Goal: Communication & Community: Participate in discussion

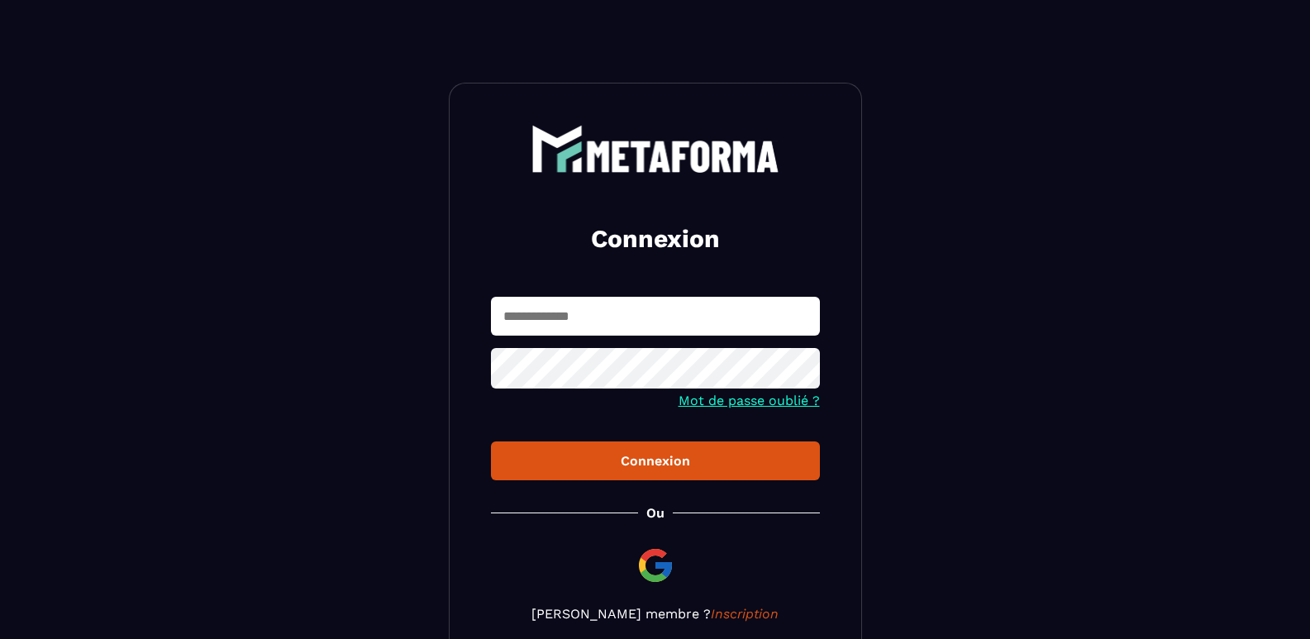
type input "**********"
click at [555, 461] on div "Connexion" at bounding box center [655, 461] width 303 height 16
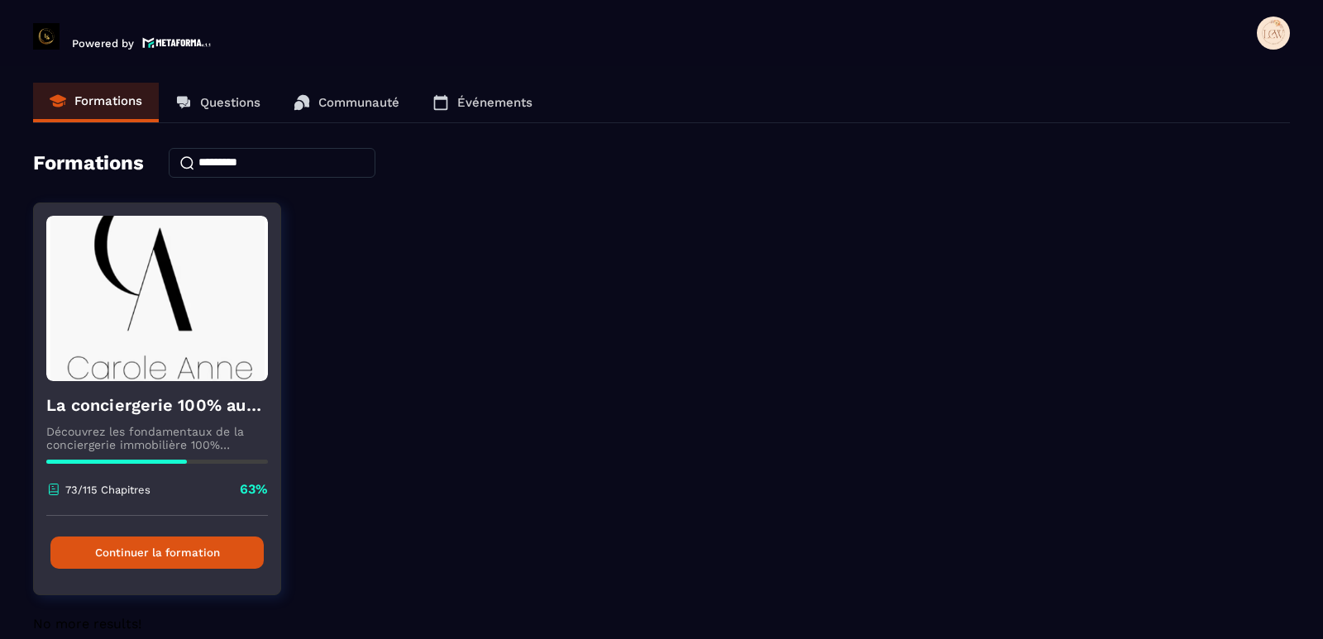
click at [189, 551] on button "Continuer la formation" at bounding box center [156, 553] width 213 height 32
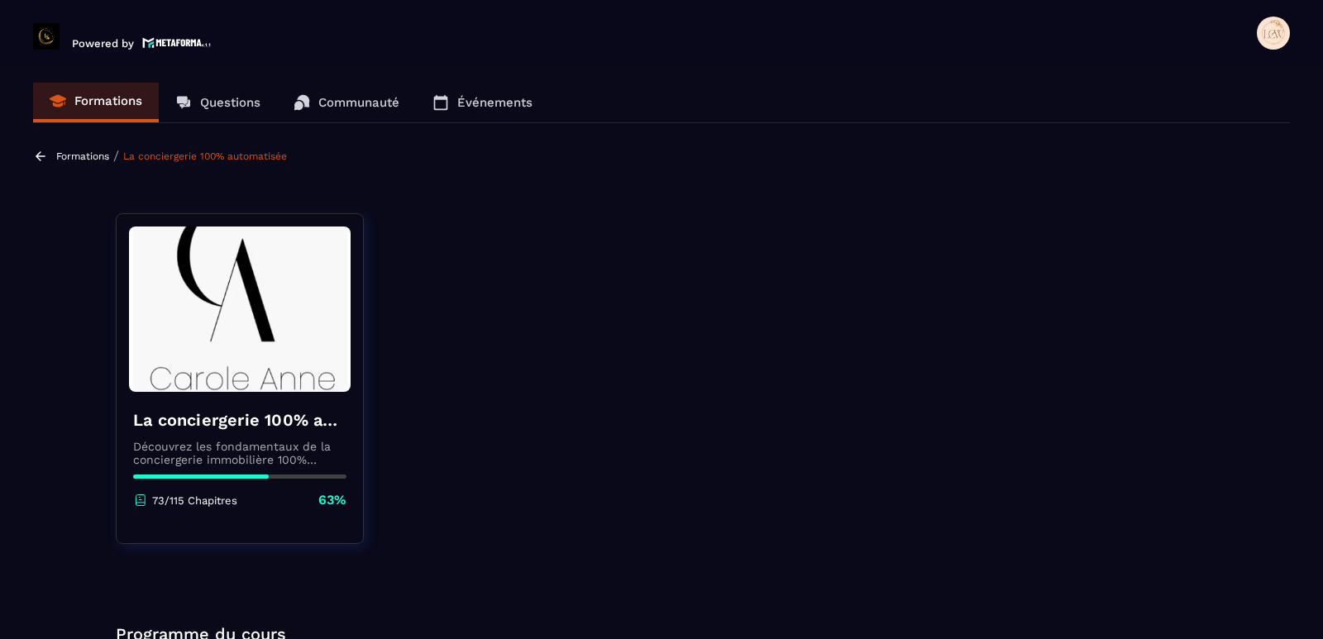
click at [231, 104] on p "Questions" at bounding box center [230, 102] width 60 height 15
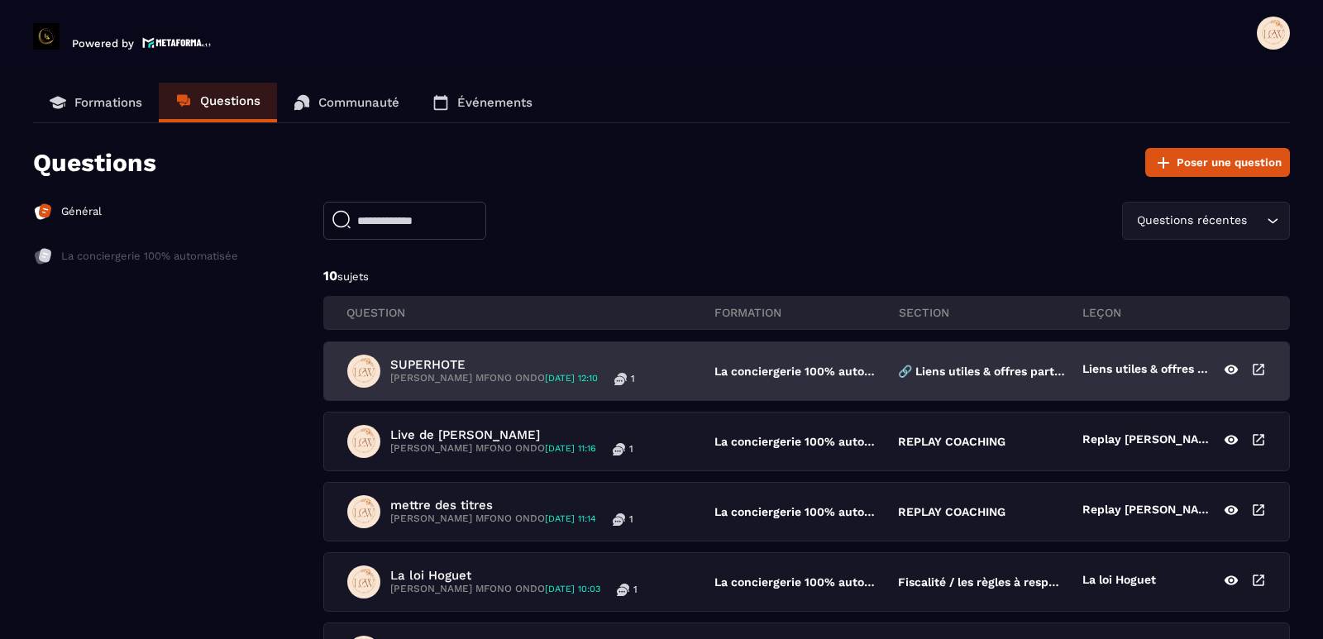
click at [561, 372] on p "[PERSON_NAME] MFONO ONDO [DATE] 12:10" at bounding box center [494, 378] width 208 height 13
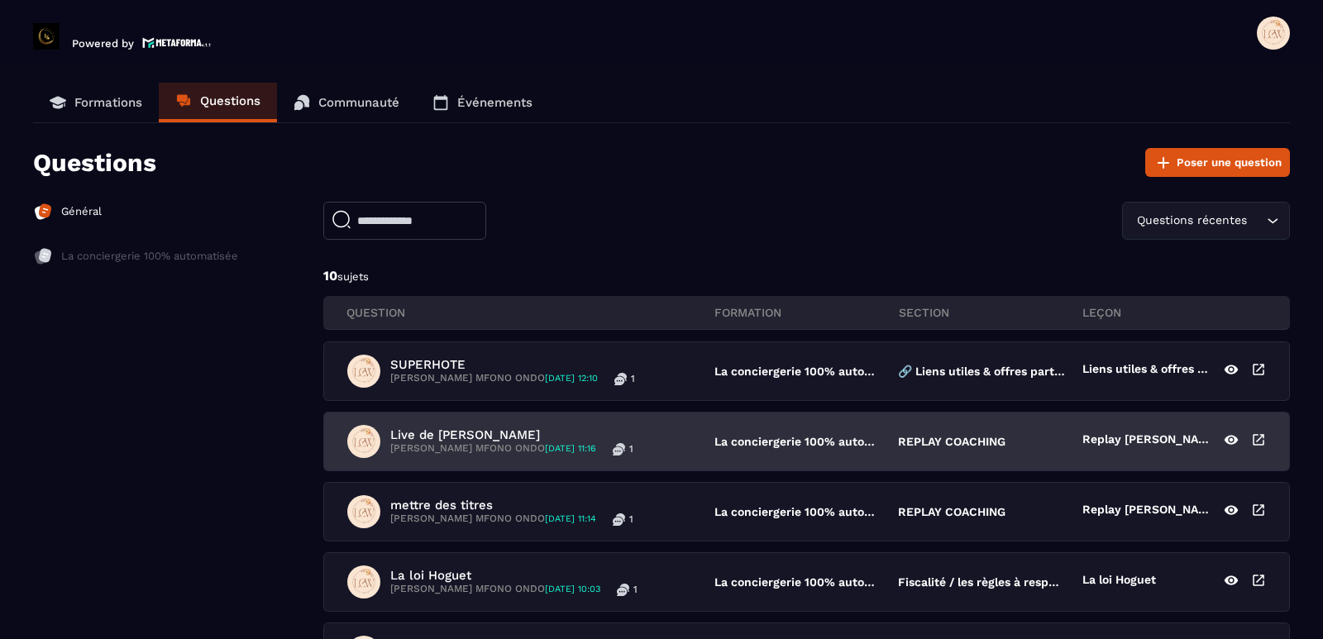
click at [468, 437] on p "Live de [PERSON_NAME]" at bounding box center [511, 434] width 243 height 15
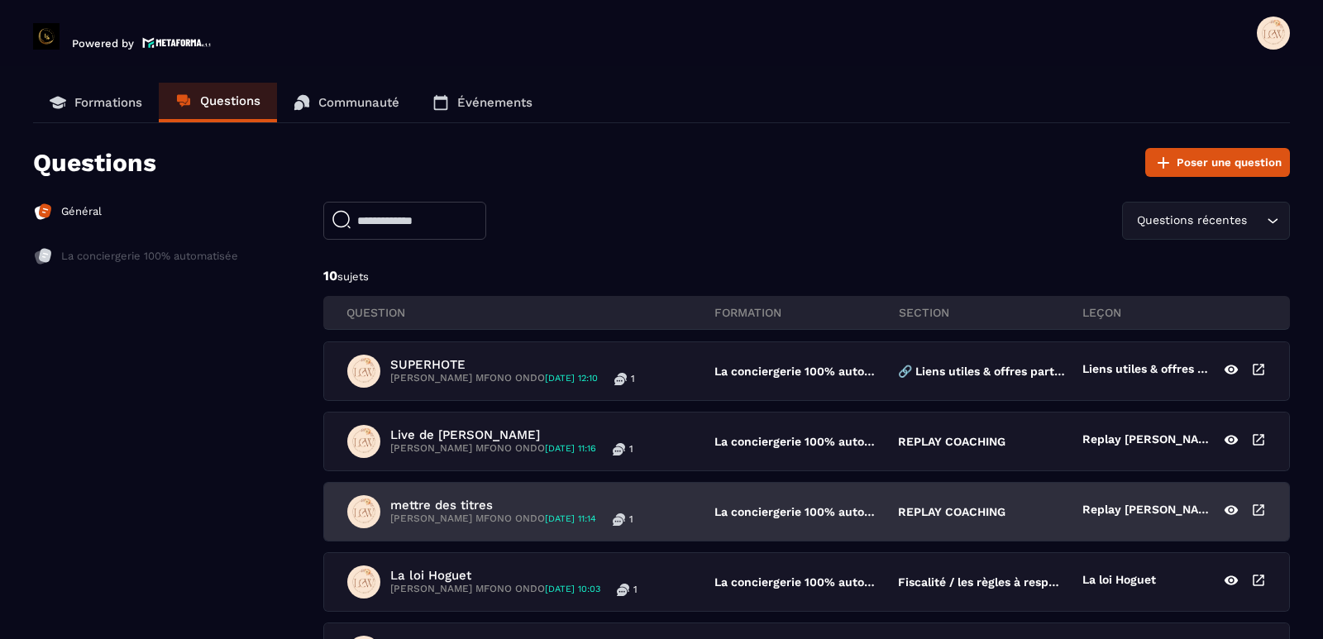
click at [497, 504] on p "mettre des titres" at bounding box center [511, 505] width 243 height 15
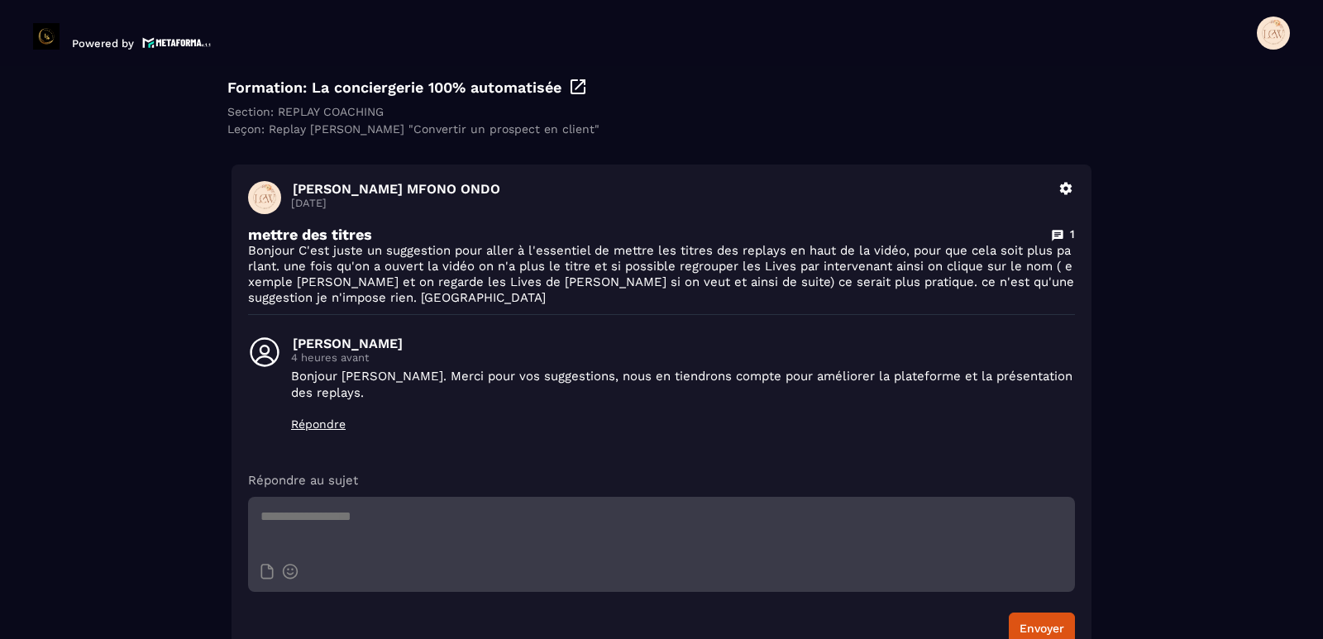
scroll to position [165, 0]
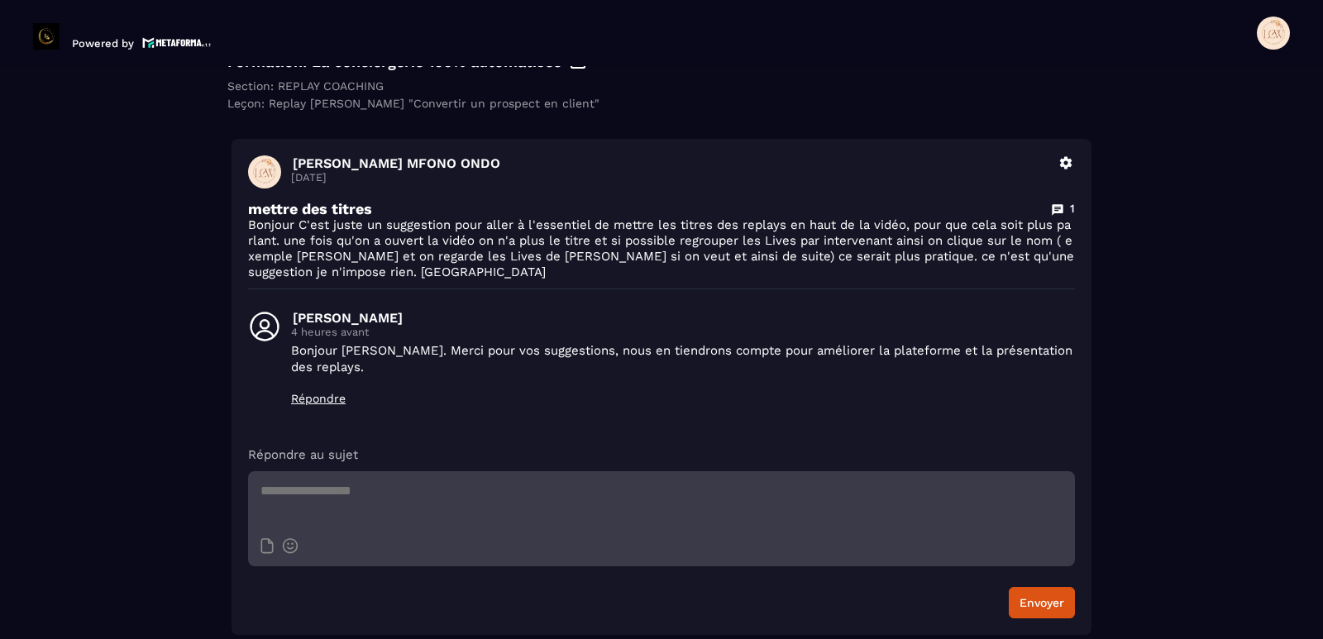
click at [1062, 165] on icon at bounding box center [1066, 163] width 12 height 12
click at [1000, 231] on button "Supprimer" at bounding box center [1018, 230] width 112 height 30
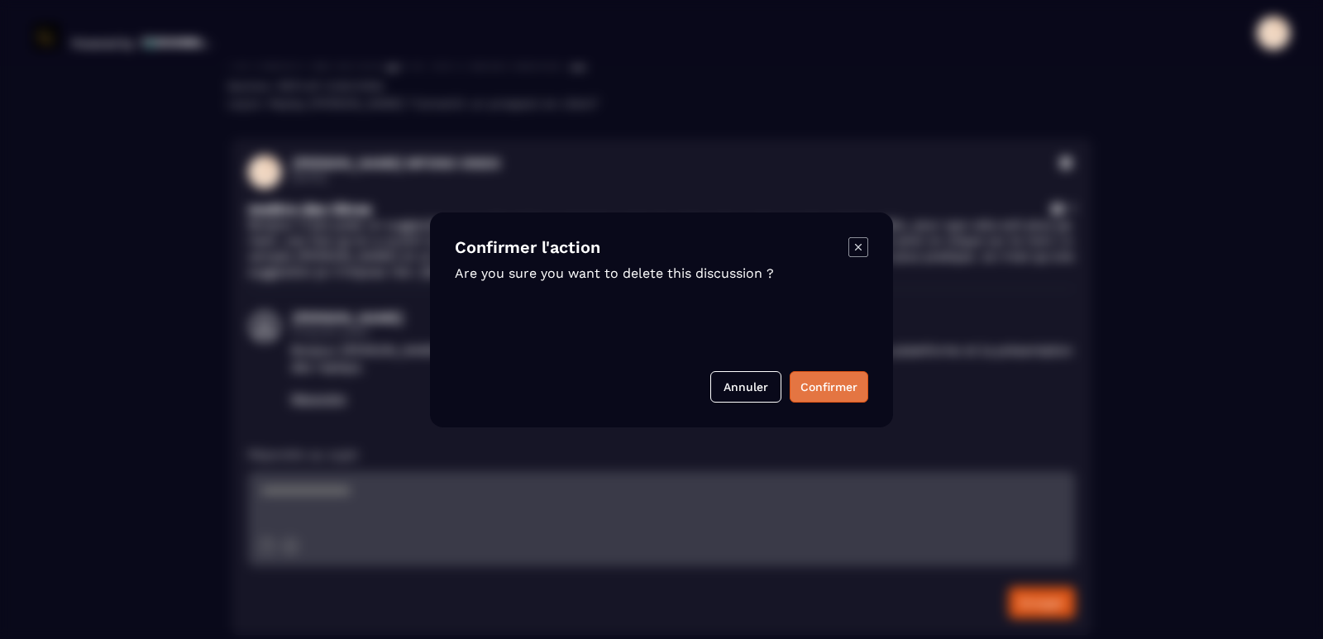
click at [838, 389] on button "Confirmer" at bounding box center [829, 386] width 79 height 31
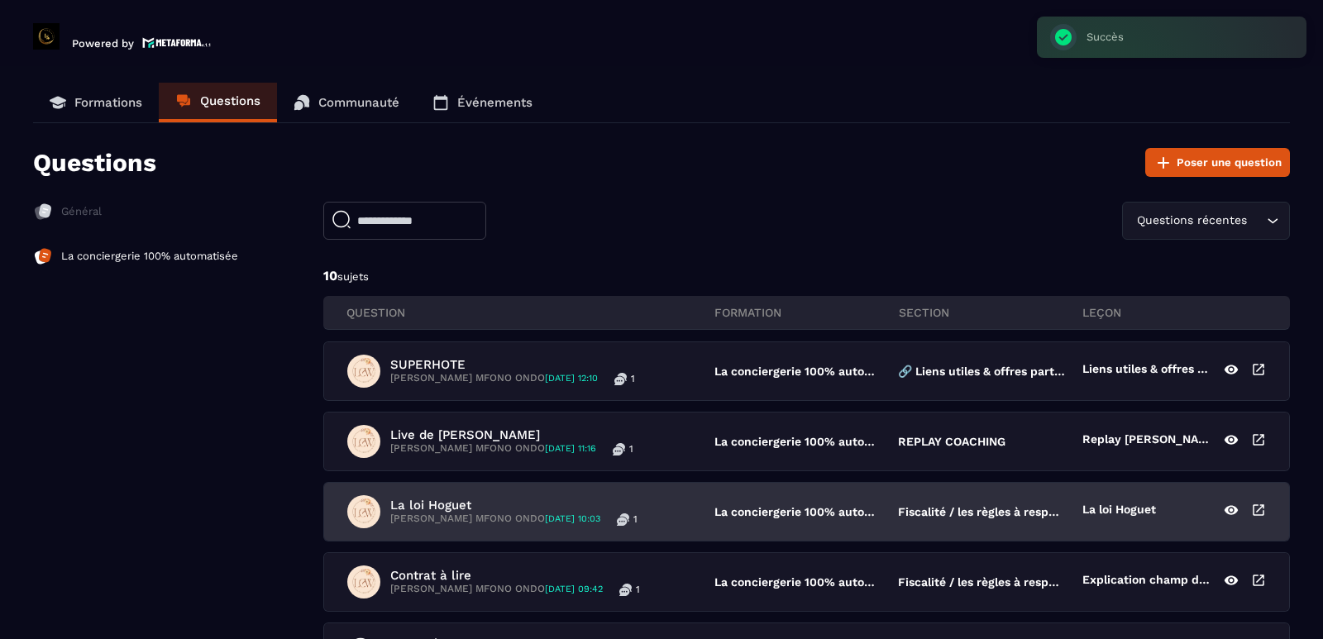
click at [487, 512] on p "La loi Hoguet" at bounding box center [513, 505] width 247 height 15
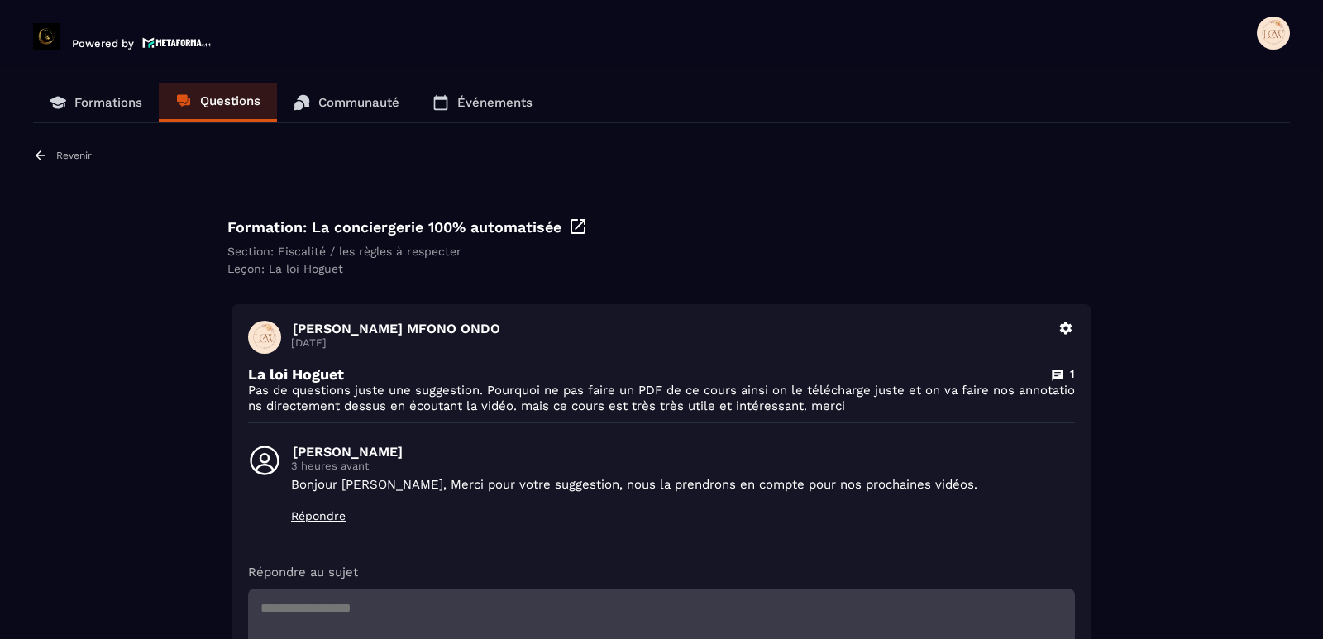
click at [1062, 324] on icon at bounding box center [1066, 328] width 12 height 12
click at [1012, 390] on button "Supprimer" at bounding box center [1018, 395] width 112 height 30
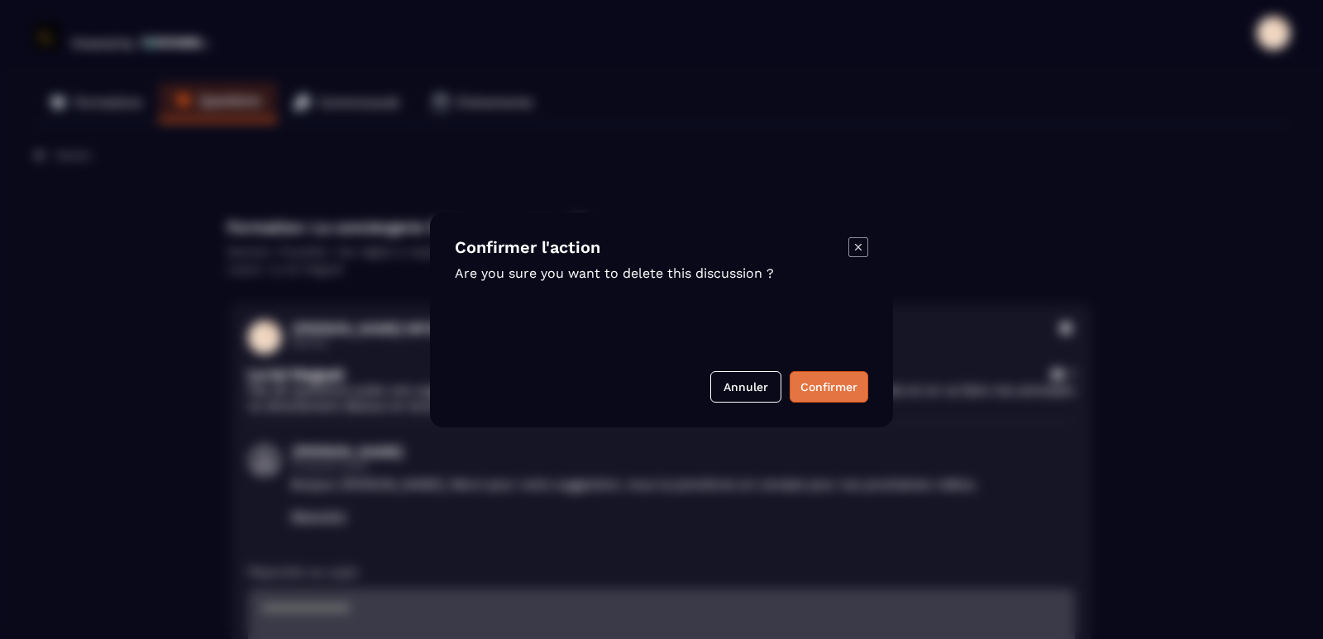
click at [837, 385] on button "Confirmer" at bounding box center [829, 386] width 79 height 31
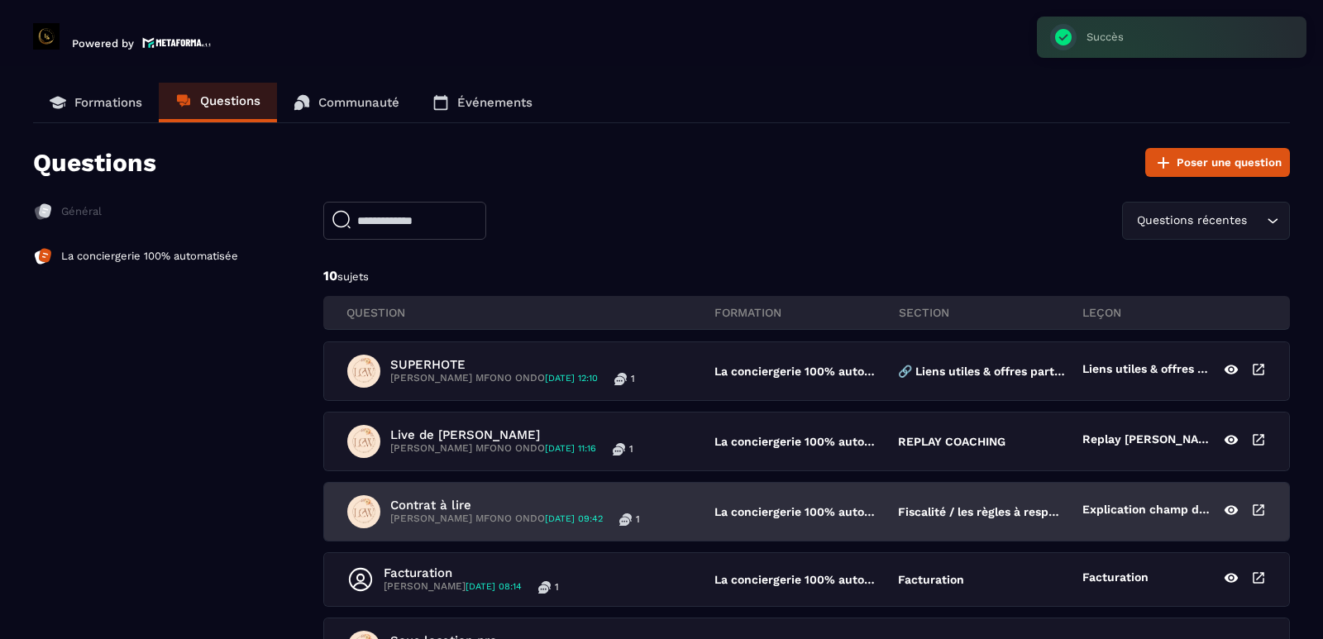
click at [483, 503] on p "Contrat à lire" at bounding box center [515, 505] width 250 height 15
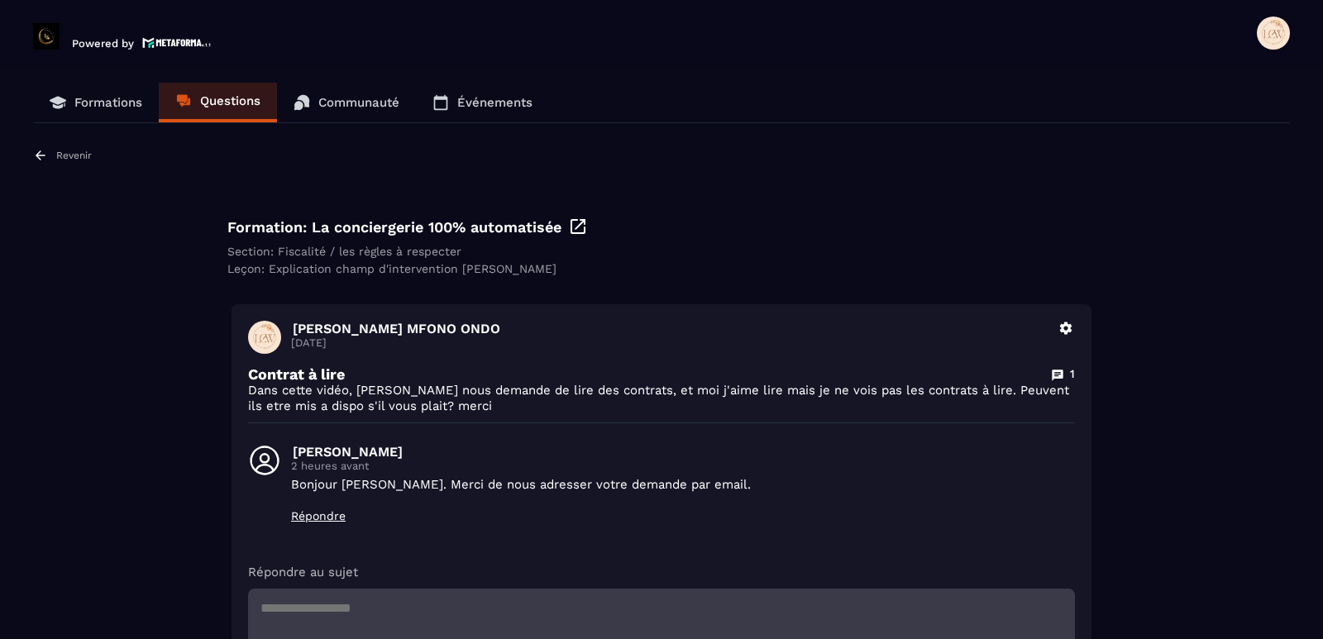
click at [1058, 332] on icon at bounding box center [1065, 328] width 15 height 15
click at [1008, 397] on button "Supprimer" at bounding box center [1018, 395] width 112 height 30
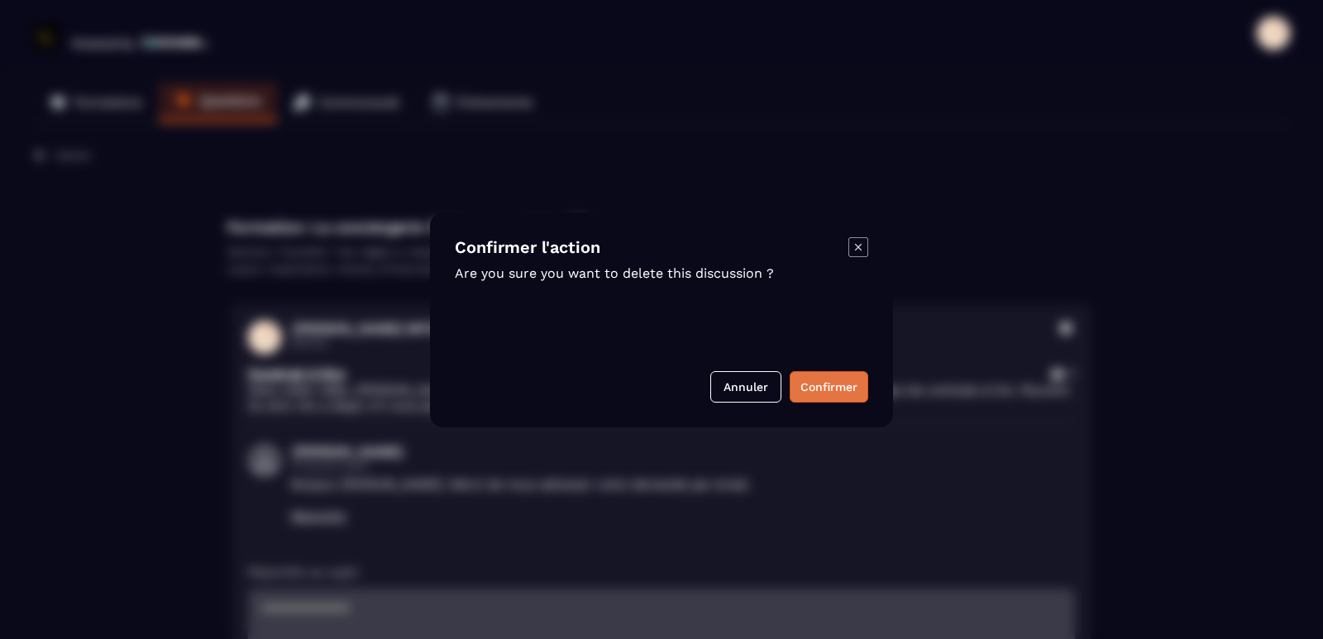
click at [826, 389] on button "Confirmer" at bounding box center [829, 386] width 79 height 31
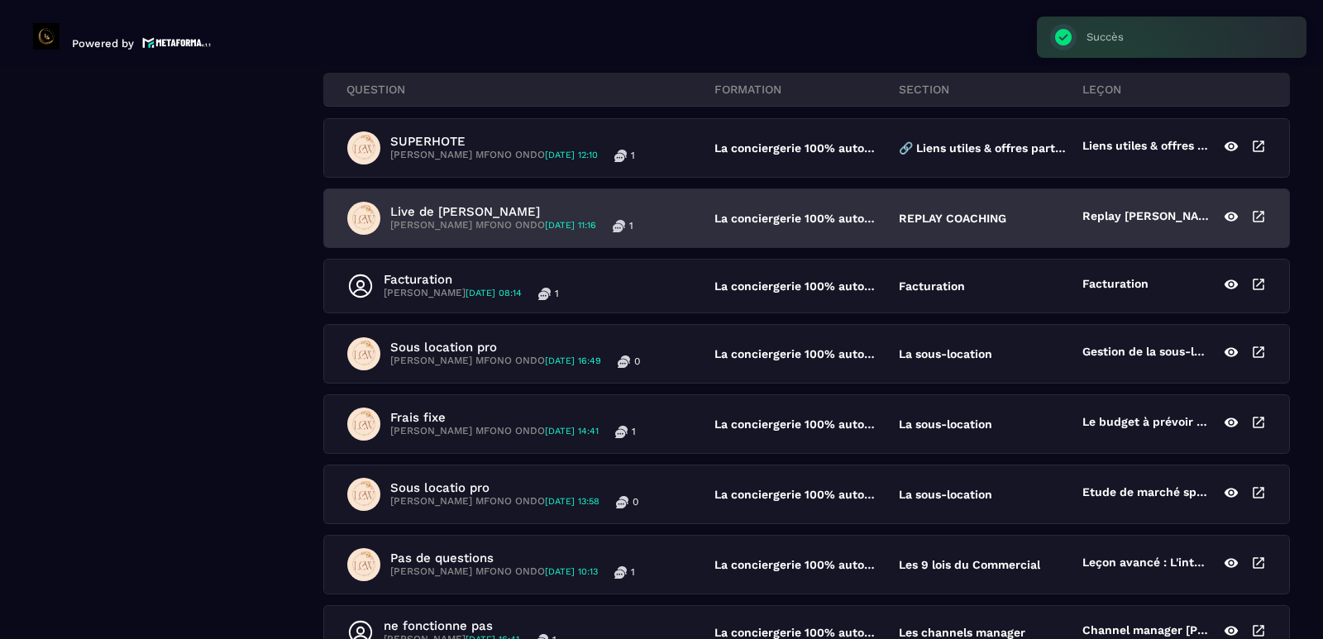
scroll to position [248, 0]
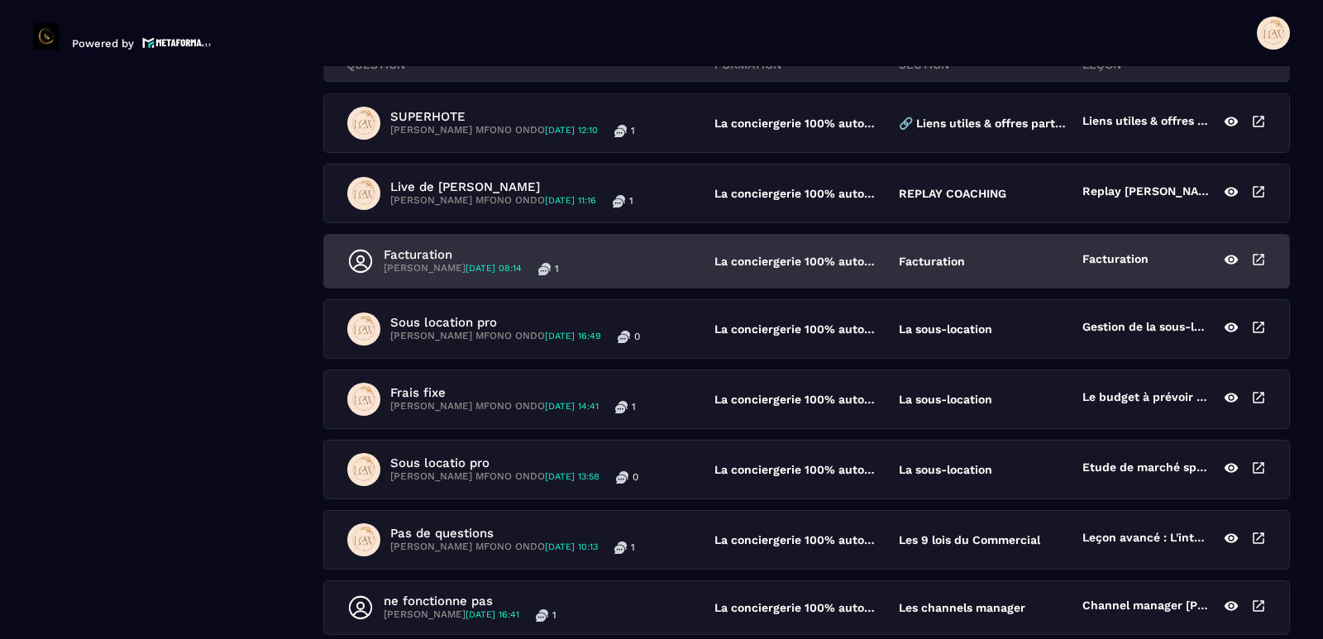
click at [490, 264] on span "[DATE] 08:14" at bounding box center [493, 268] width 56 height 11
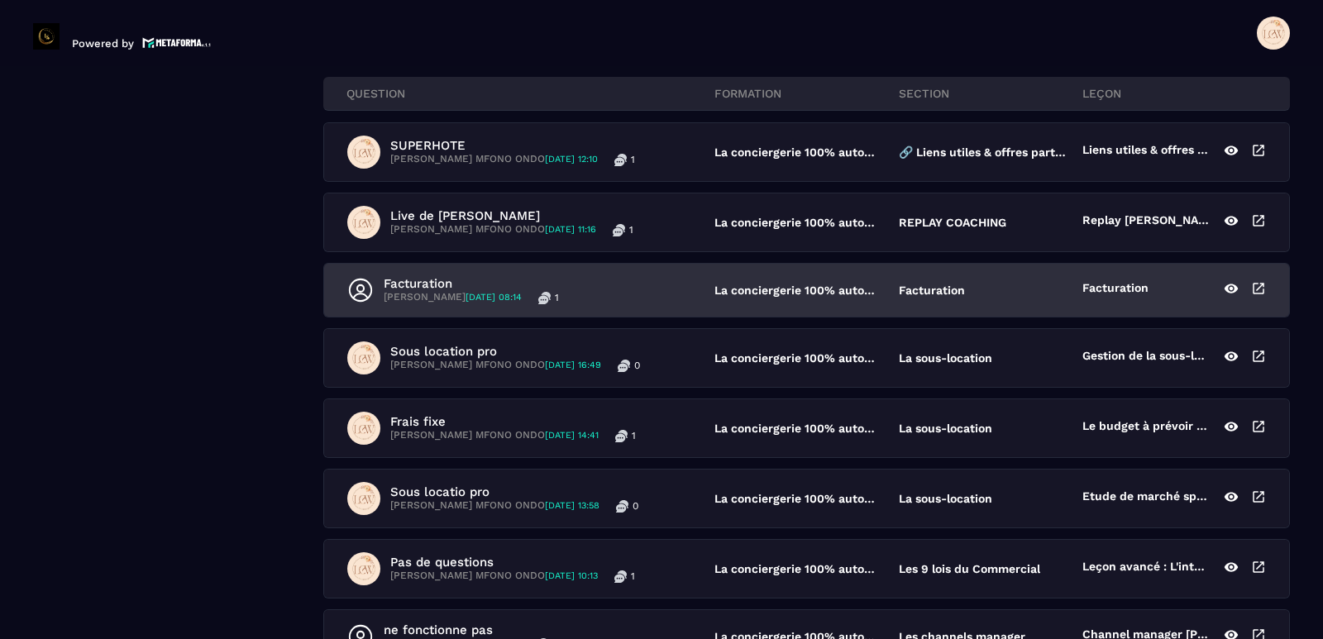
scroll to position [248, 0]
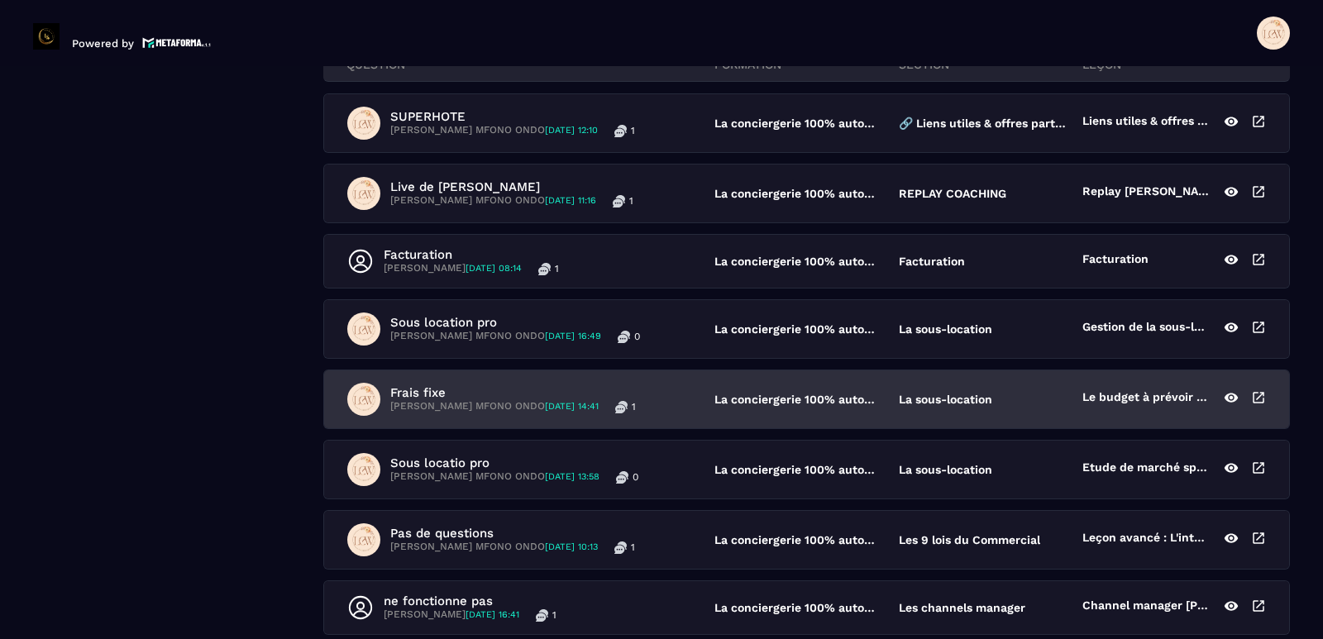
click at [478, 399] on p "Frais fixe" at bounding box center [513, 392] width 246 height 15
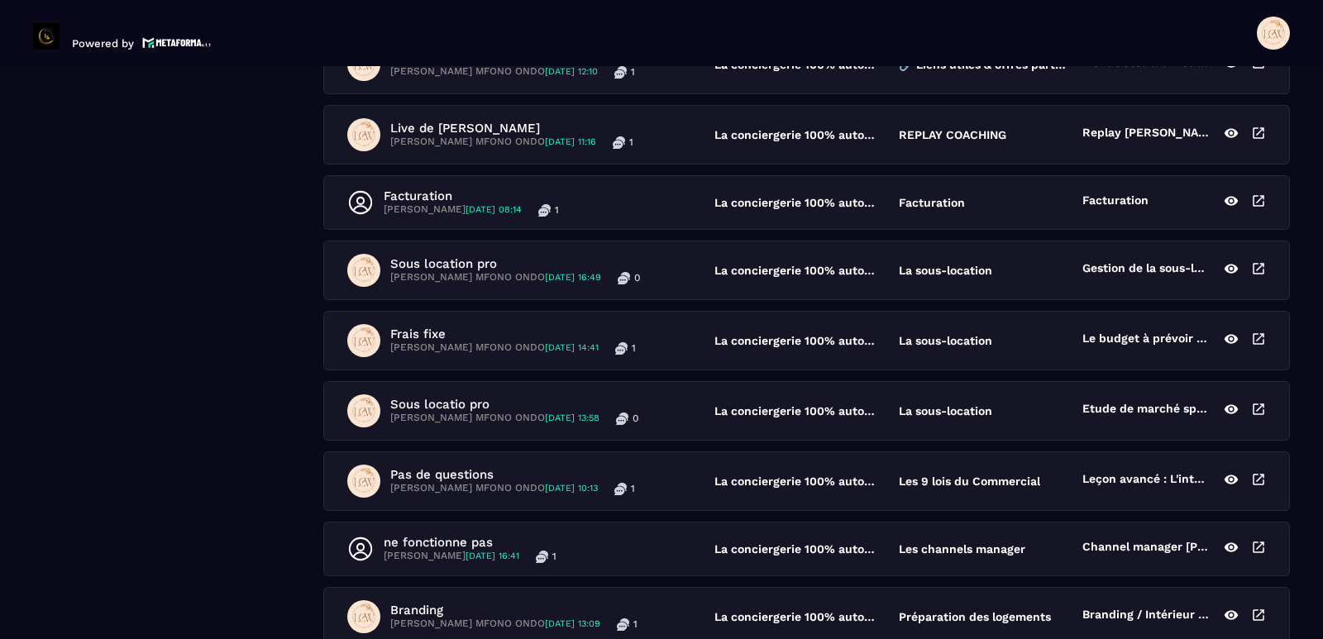
scroll to position [331, 0]
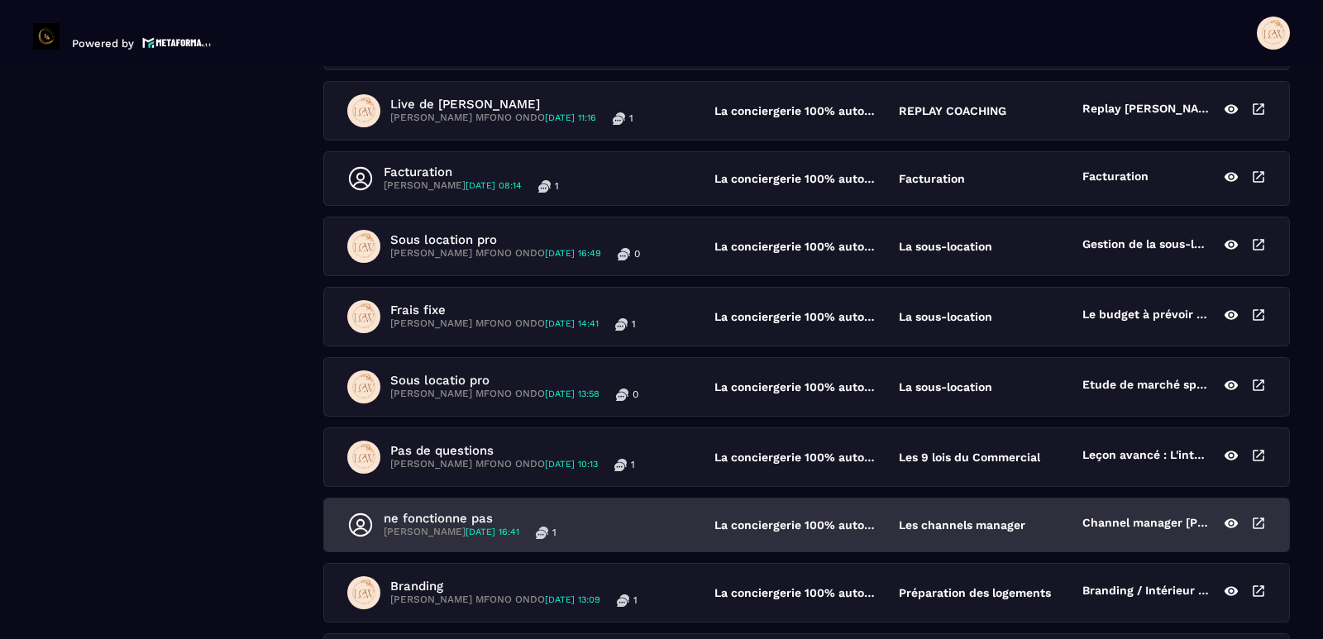
click at [480, 519] on p "ne fonctionne pas" at bounding box center [470, 518] width 173 height 15
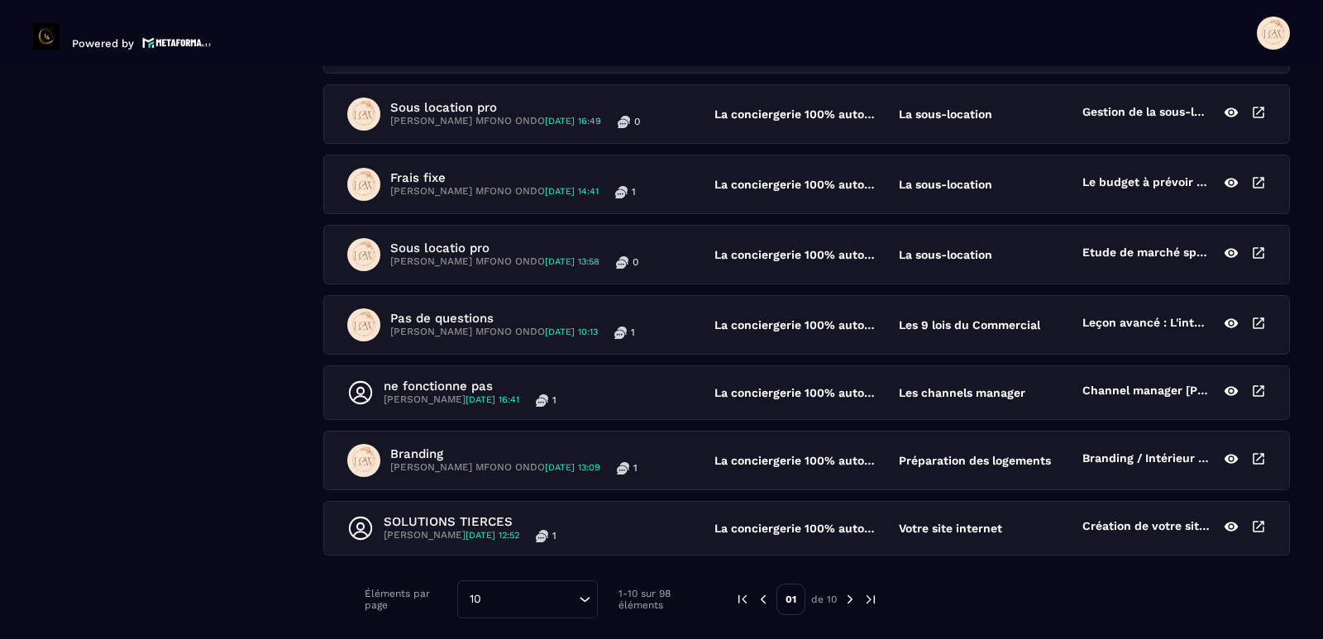
scroll to position [496, 0]
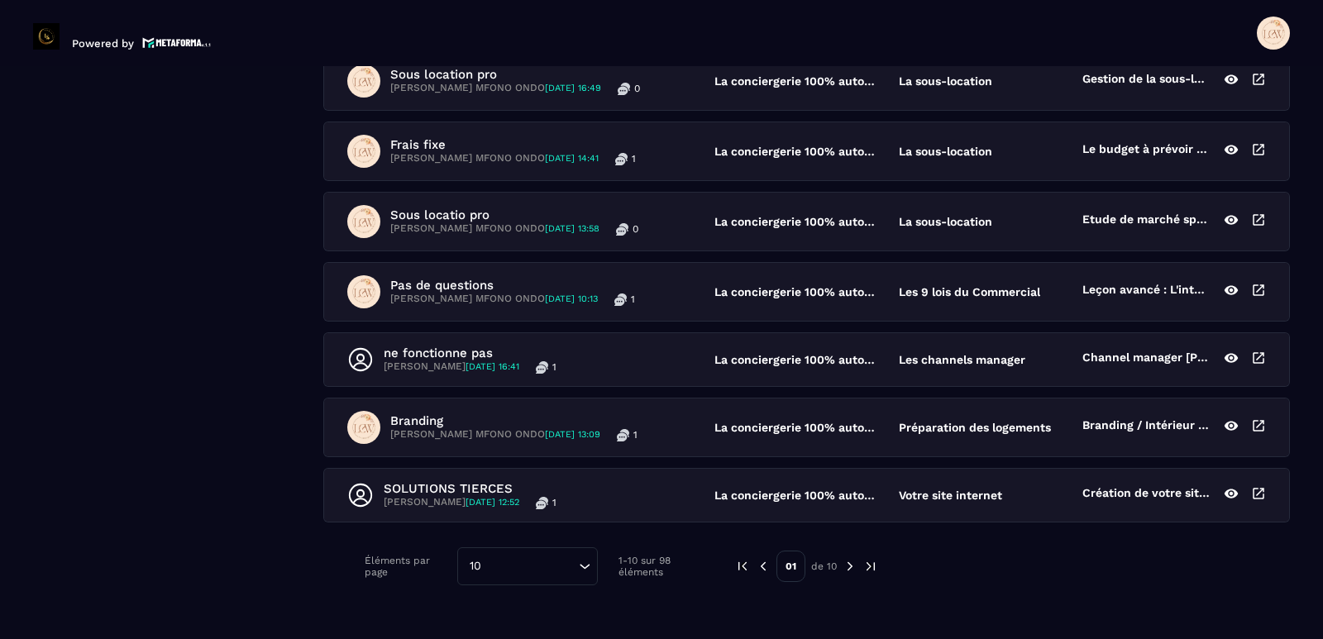
click at [849, 570] on img at bounding box center [849, 566] width 15 height 15
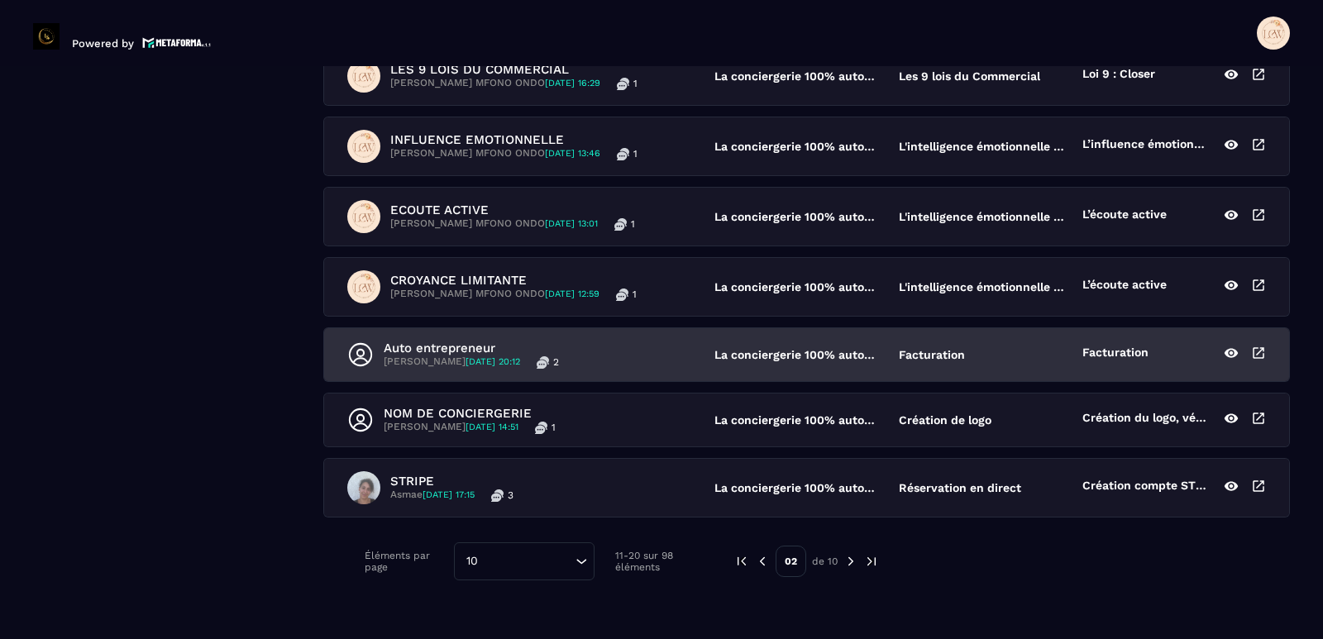
click at [475, 346] on p "Auto entrepreneur" at bounding box center [471, 348] width 175 height 15
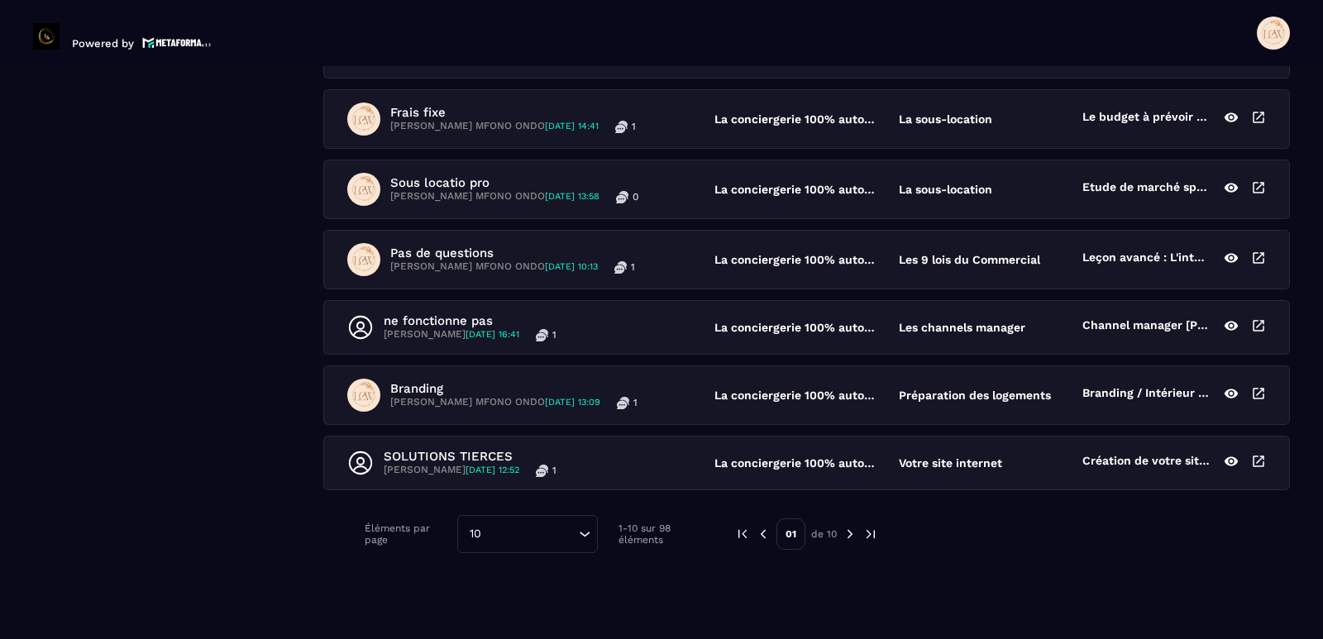
scroll to position [535, 0]
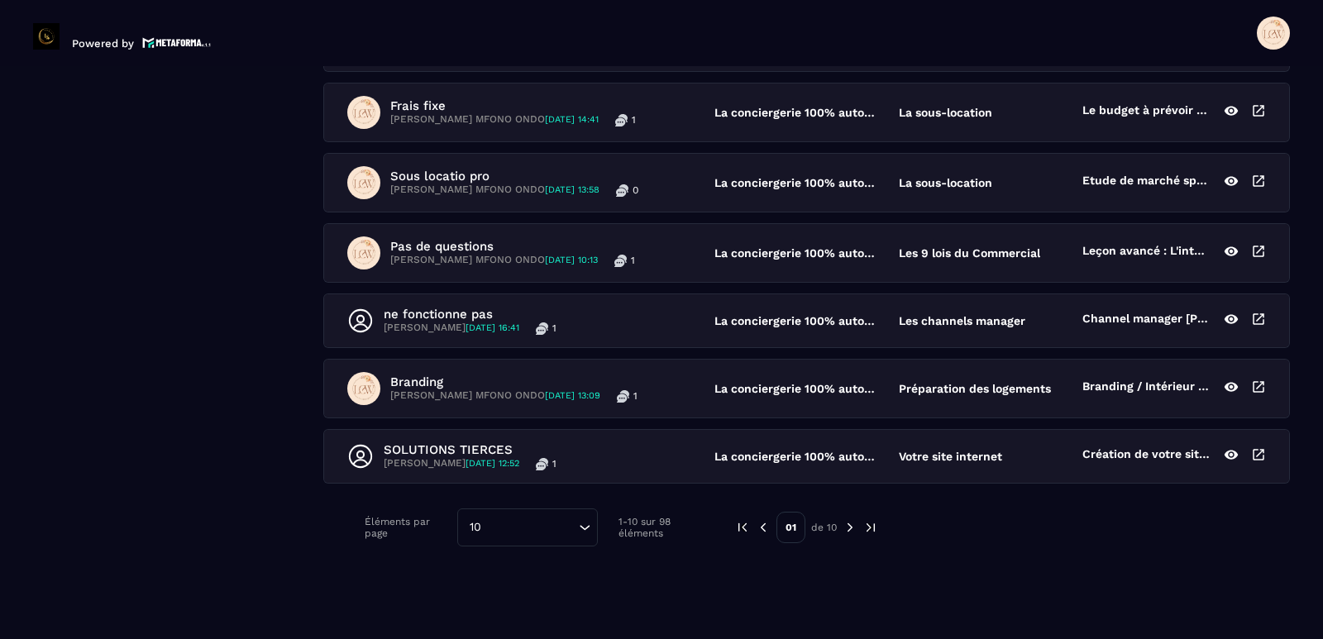
click at [851, 530] on img at bounding box center [849, 527] width 15 height 15
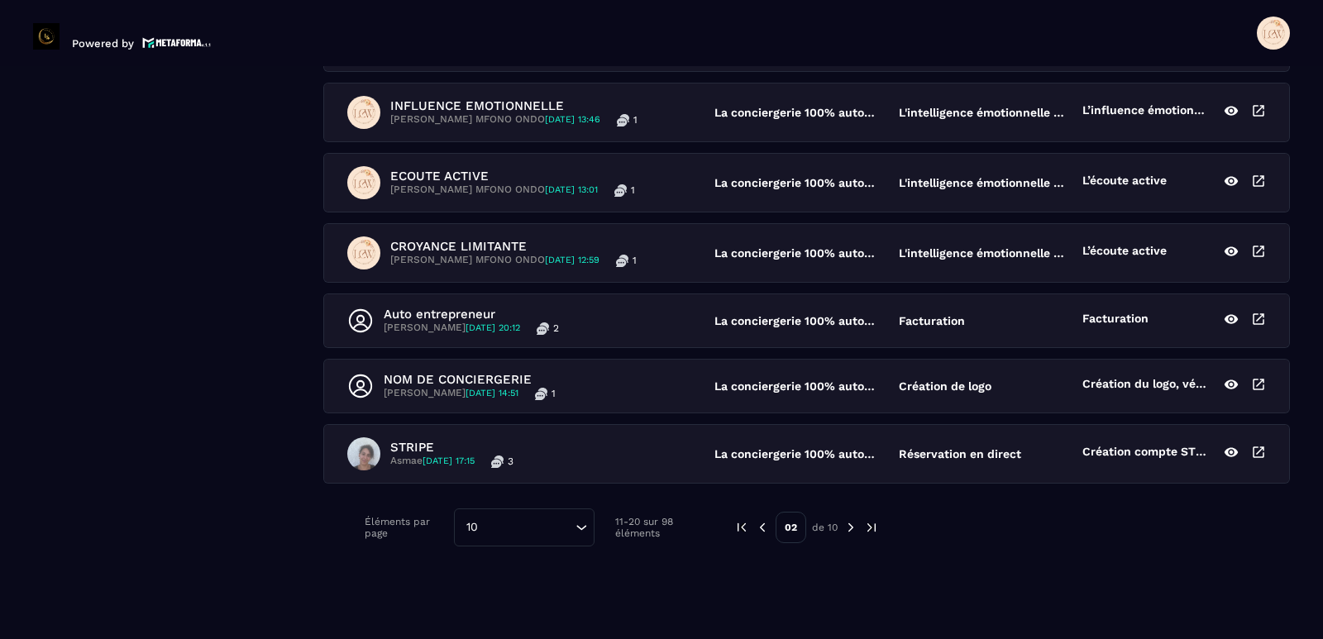
scroll to position [530, 0]
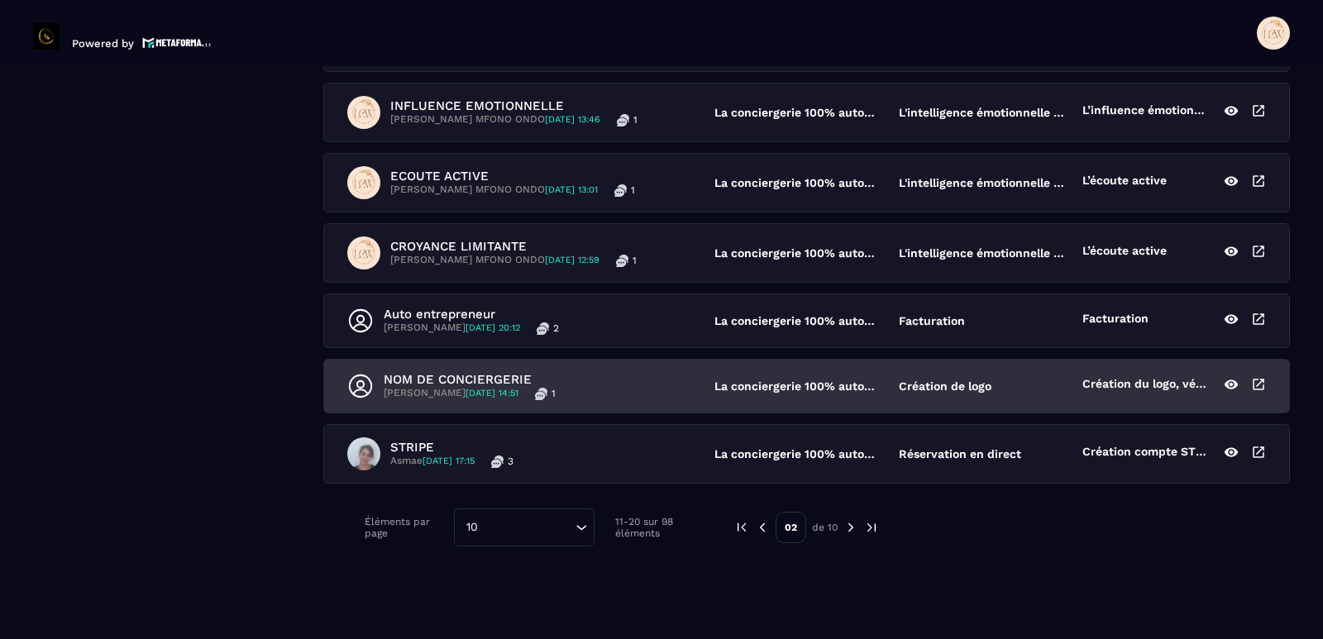
click at [431, 385] on p "NOM DE CONCIERGERIE" at bounding box center [470, 379] width 172 height 15
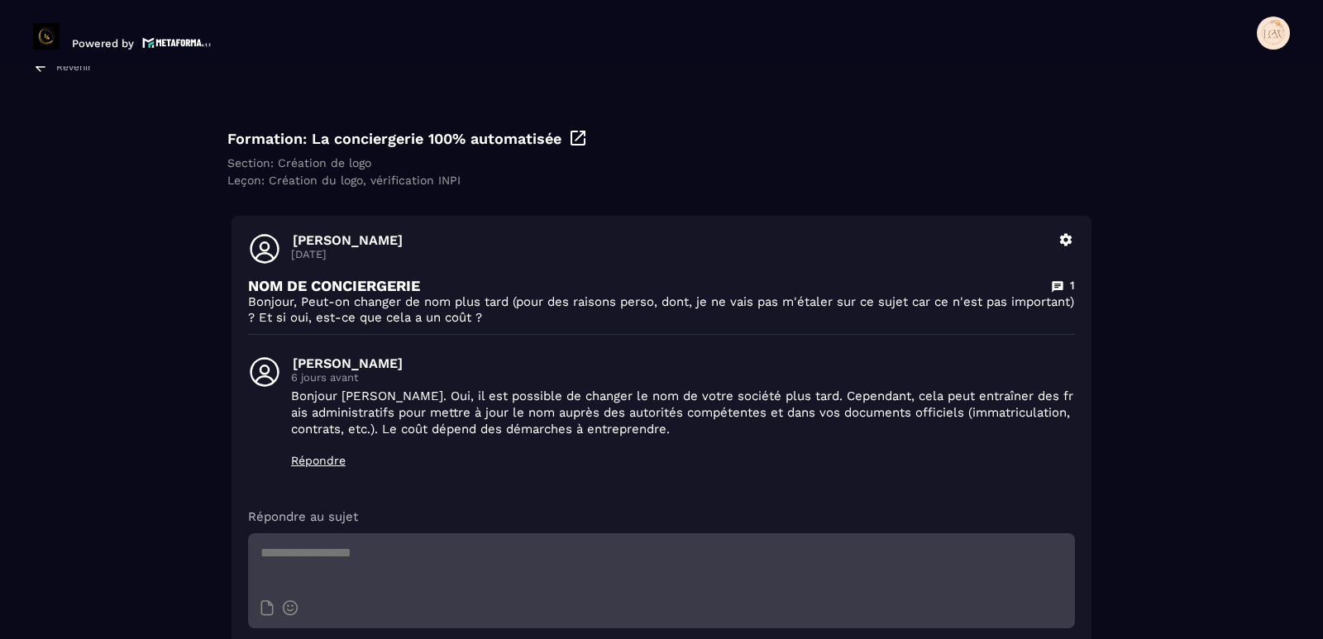
scroll to position [156, 0]
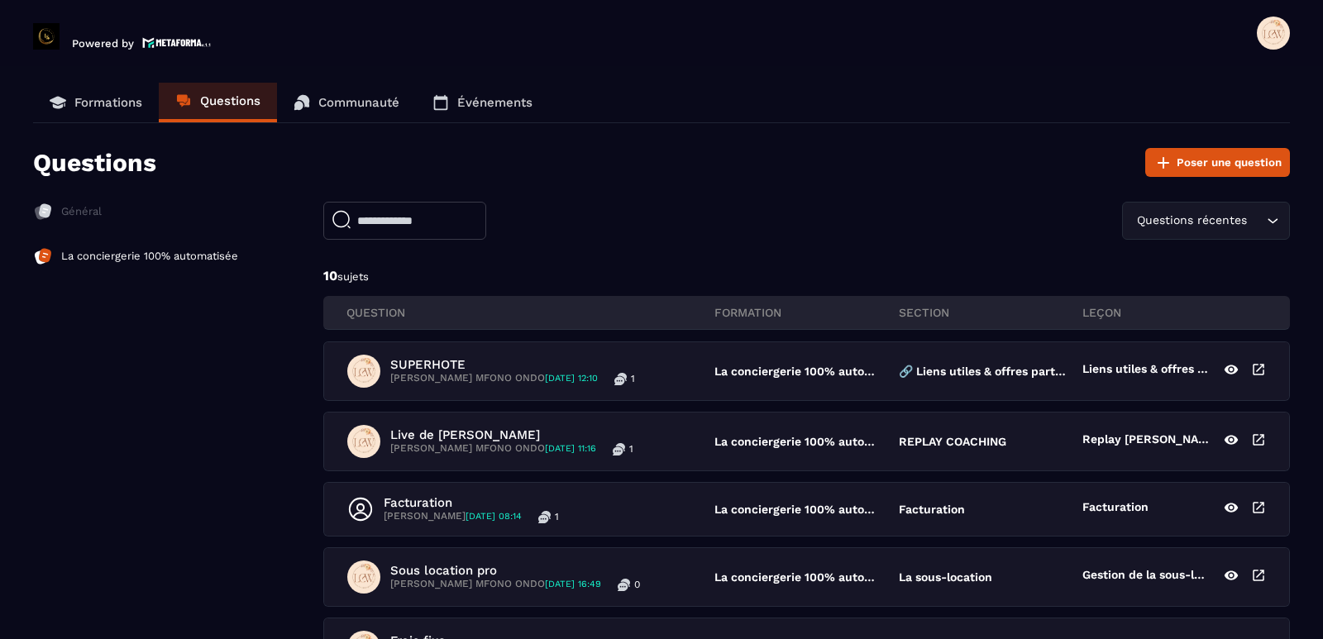
click at [114, 104] on p "Formations" at bounding box center [108, 102] width 68 height 15
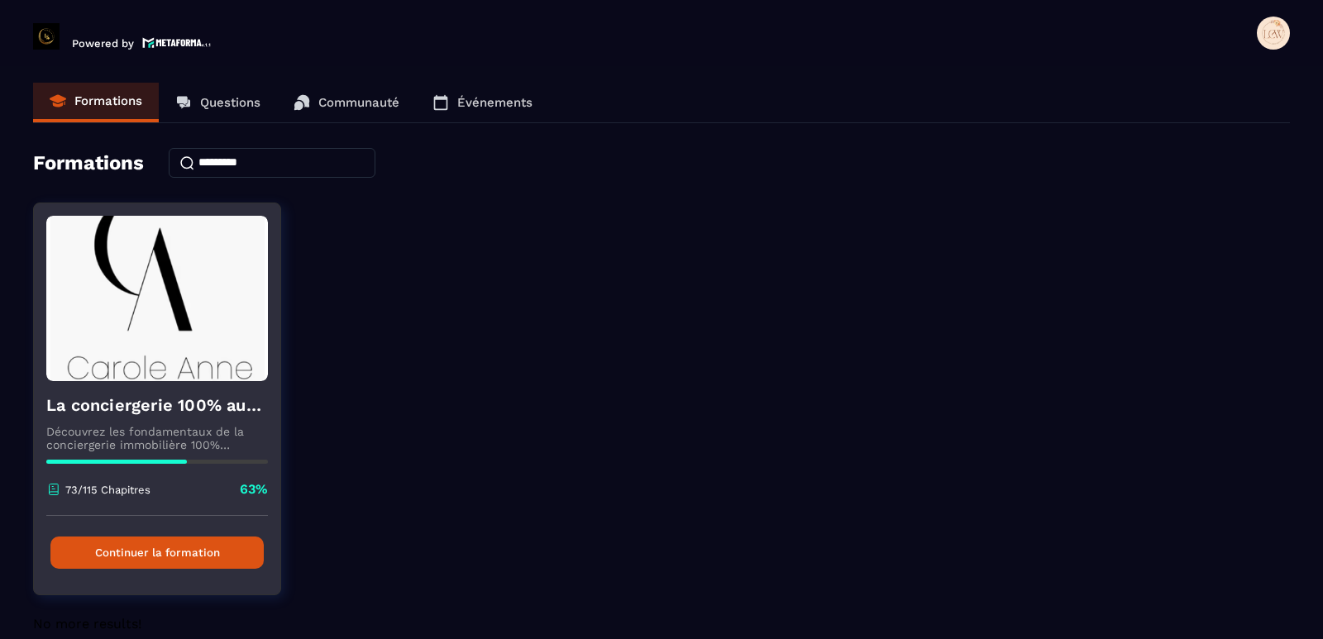
click at [159, 554] on button "Continuer la formation" at bounding box center [156, 553] width 213 height 32
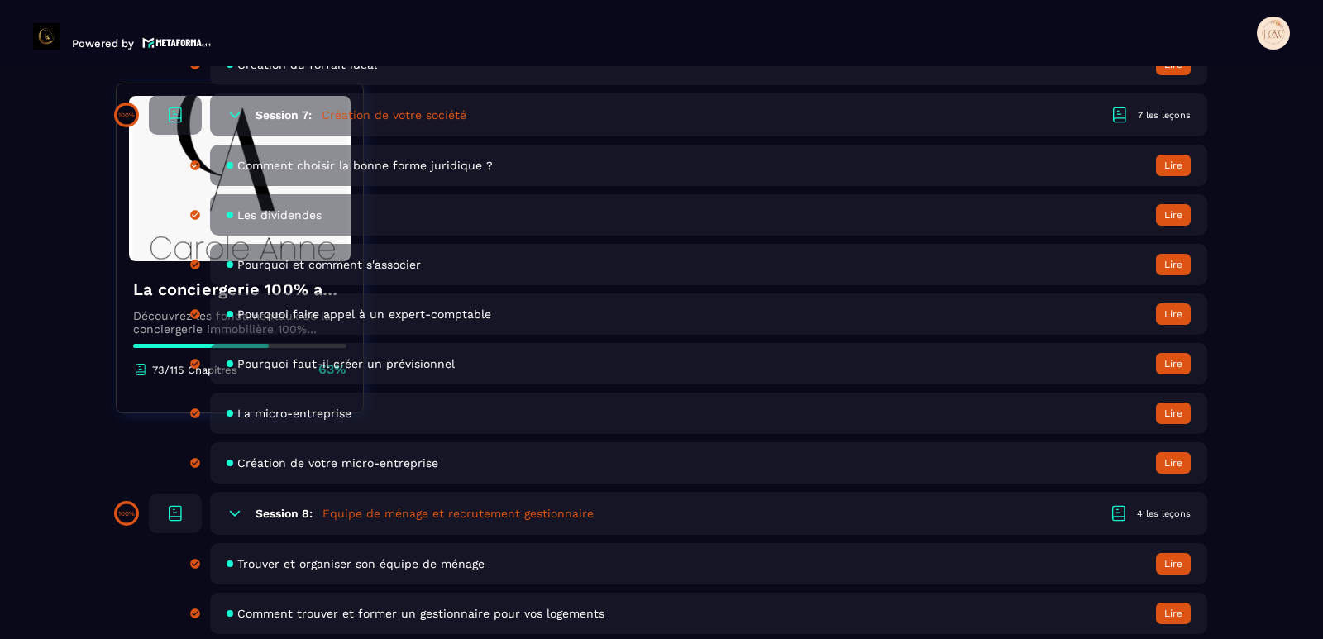
scroll to position [1654, 0]
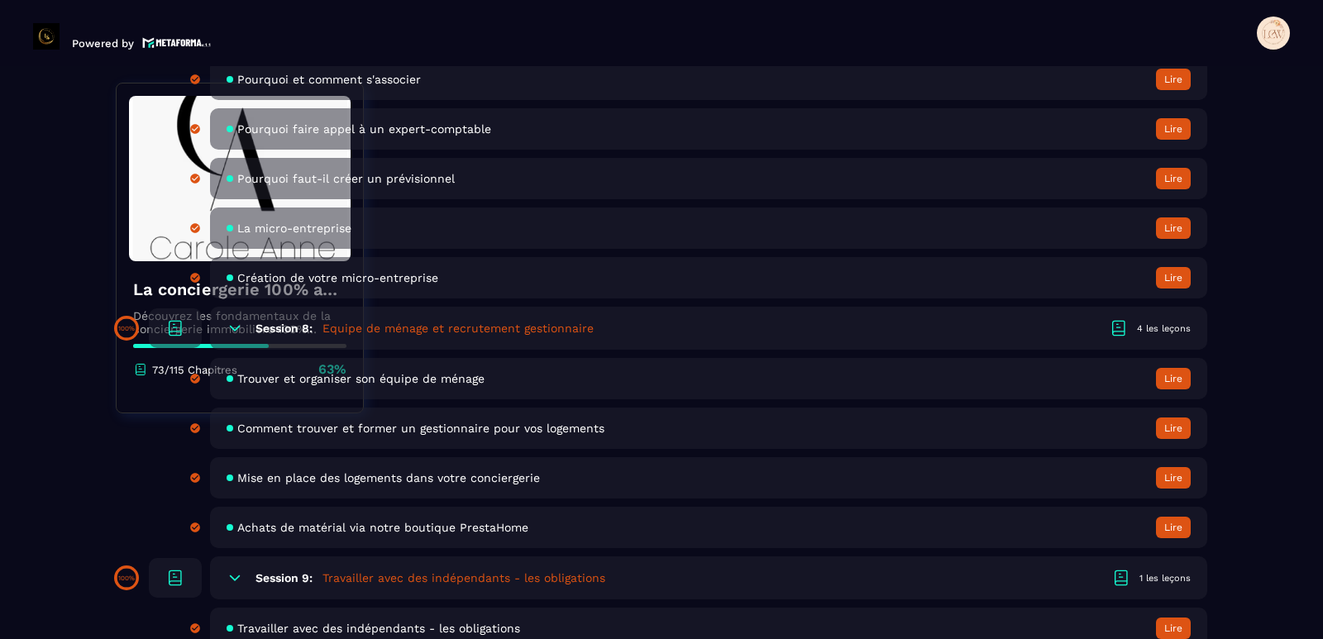
click at [1275, 26] on span at bounding box center [1273, 33] width 33 height 33
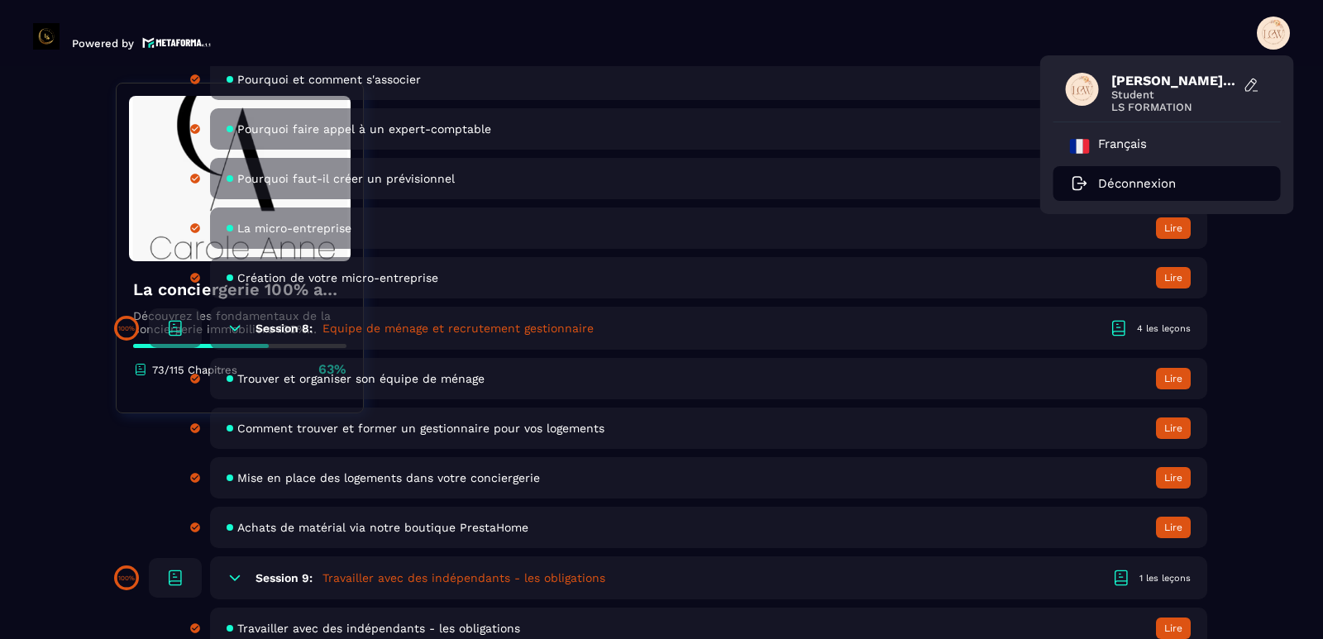
click at [1119, 184] on p "Déconnexion" at bounding box center [1137, 183] width 78 height 15
